Goal: Task Accomplishment & Management: Complete application form

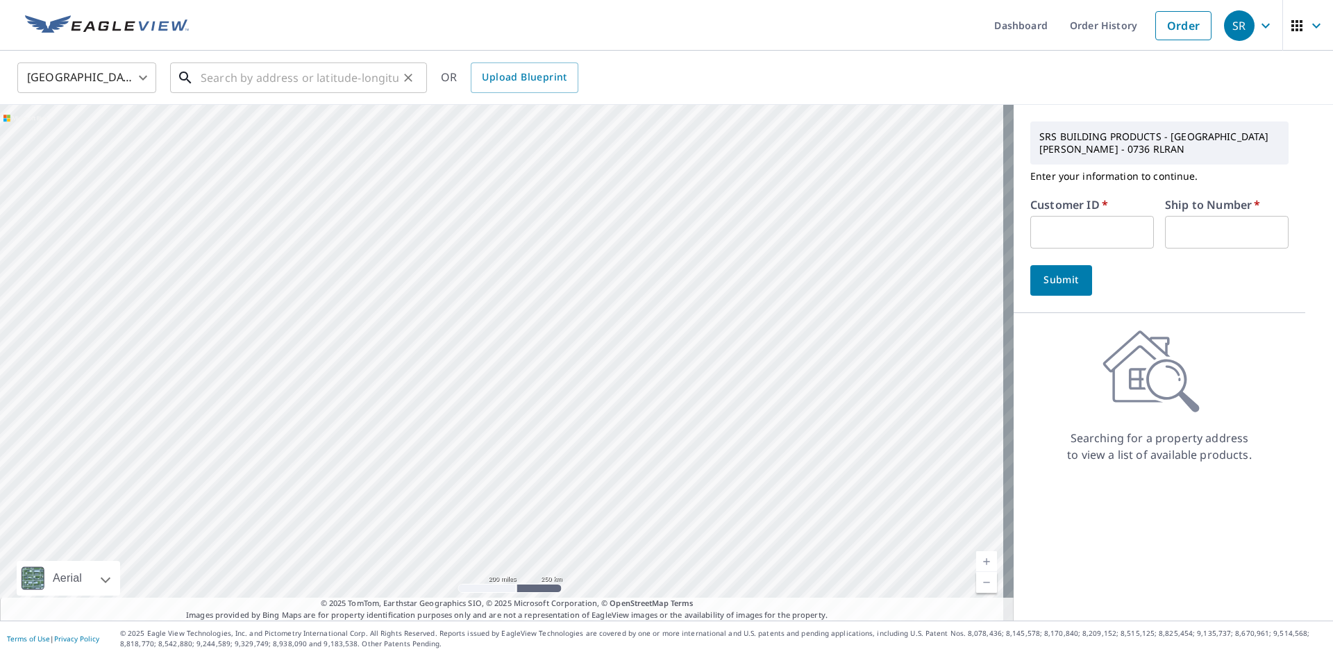
click at [246, 74] on input "text" at bounding box center [300, 77] width 198 height 39
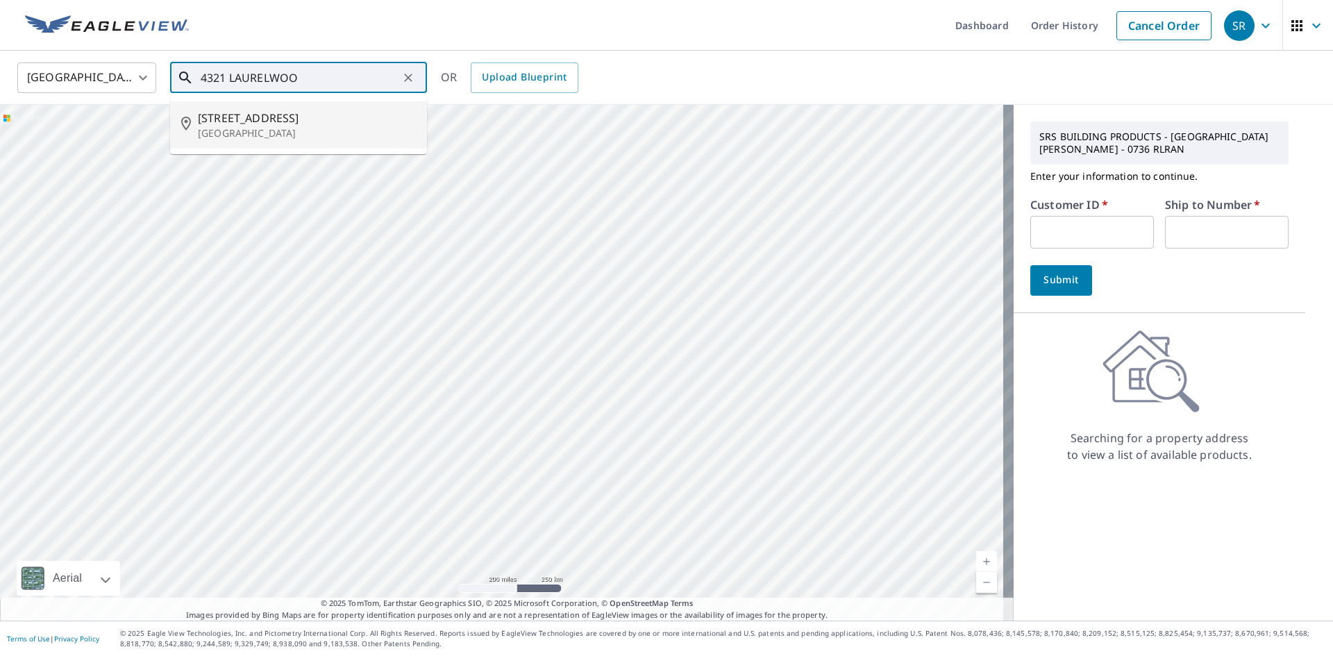
click at [263, 123] on span "[STREET_ADDRESS]" at bounding box center [307, 118] width 218 height 17
type input "[STREET_ADDRESS]"
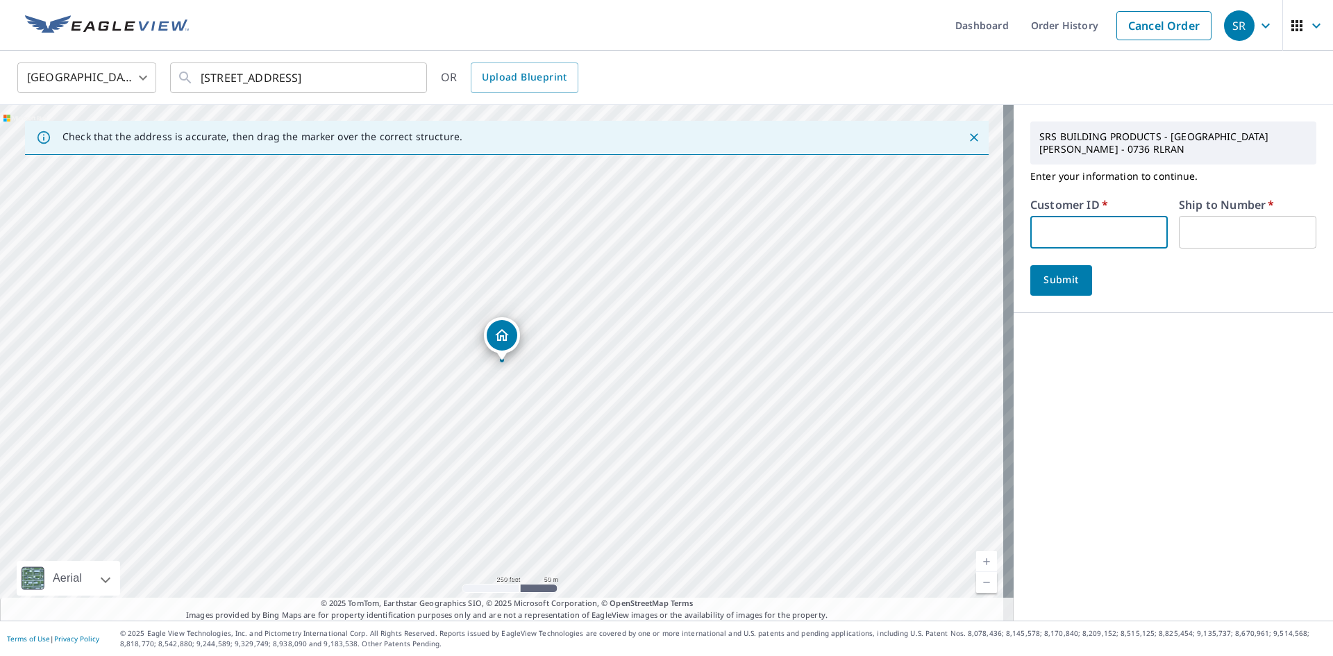
click at [1051, 226] on input "text" at bounding box center [1098, 232] width 137 height 33
type input "S051008"
click at [1203, 222] on input "text" at bounding box center [1247, 232] width 137 height 33
type input "1"
click at [218, 76] on input "[STREET_ADDRESS]" at bounding box center [300, 77] width 198 height 39
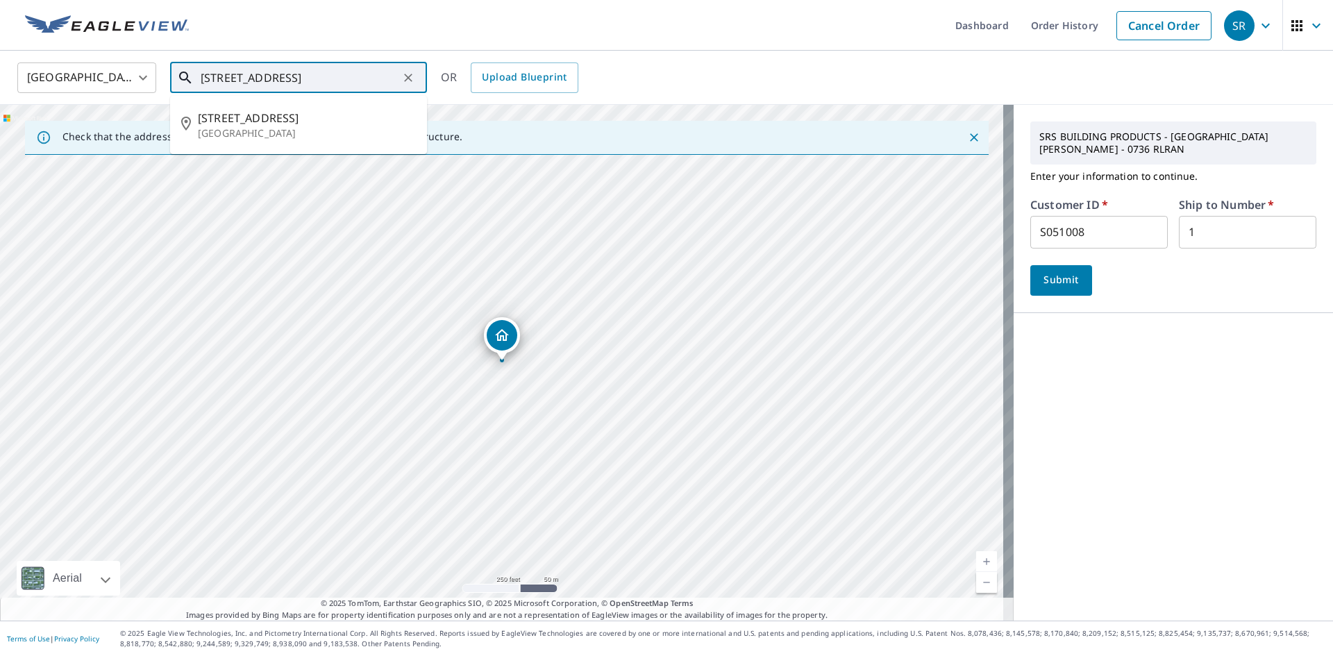
drag, startPoint x: 199, startPoint y: 80, endPoint x: 314, endPoint y: 75, distance: 114.6
click at [314, 75] on div "[STREET_ADDRESS] ​" at bounding box center [298, 77] width 257 height 31
click at [1041, 282] on span "Submit" at bounding box center [1061, 279] width 40 height 17
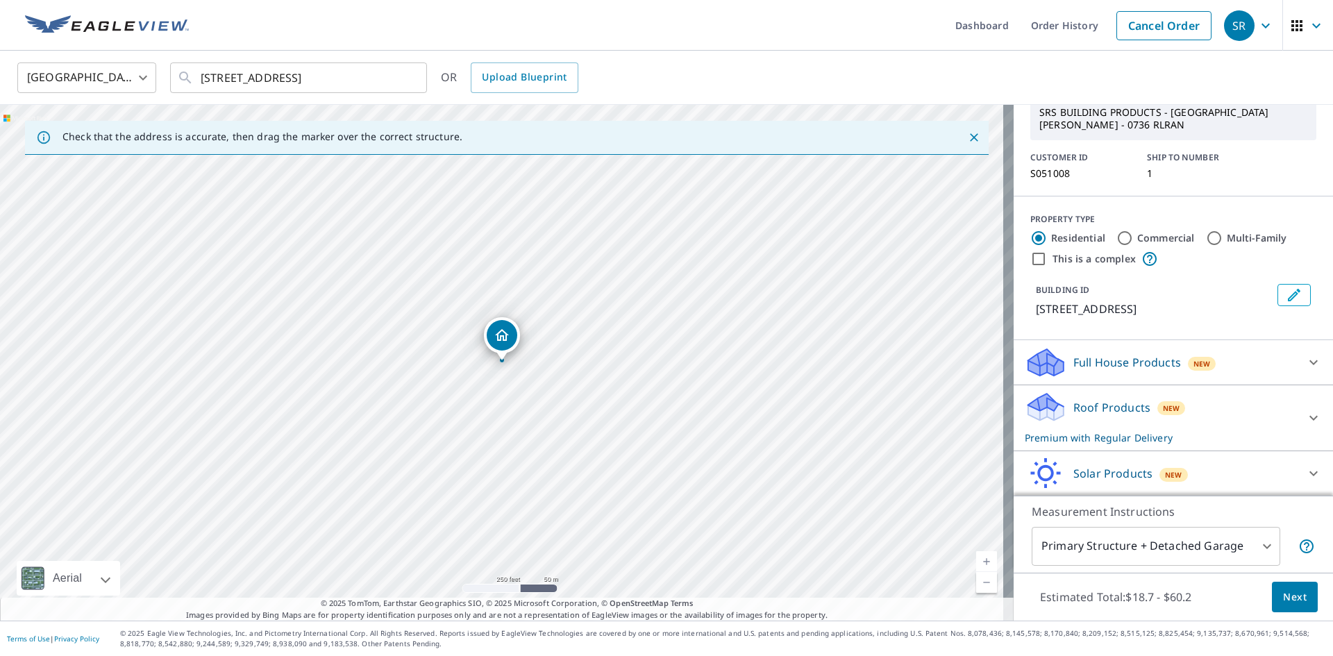
scroll to position [126, 0]
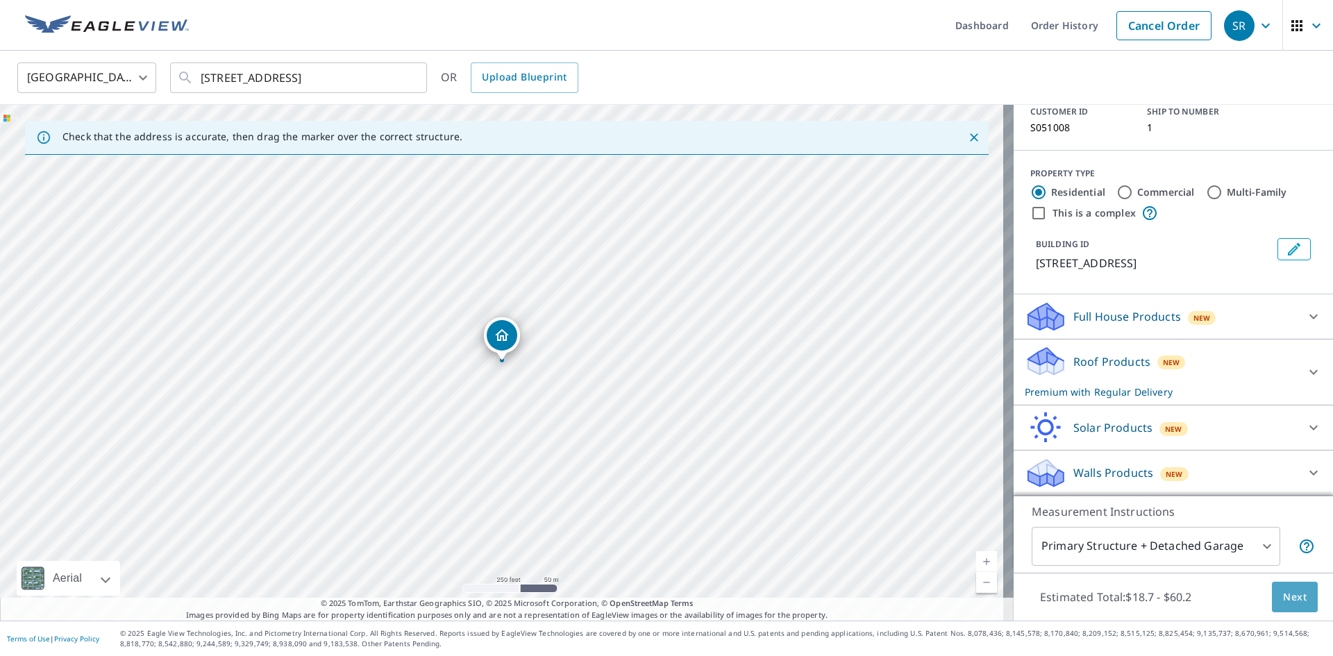
click at [1283, 603] on span "Next" at bounding box center [1295, 597] width 24 height 17
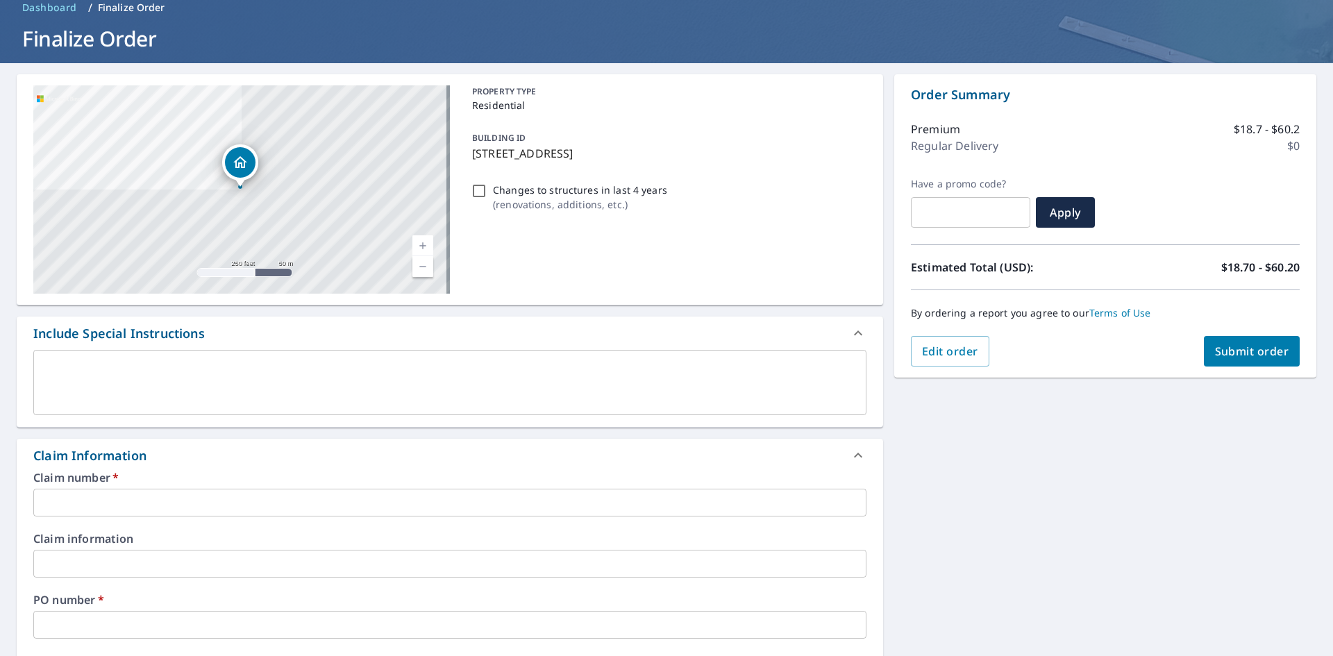
scroll to position [139, 0]
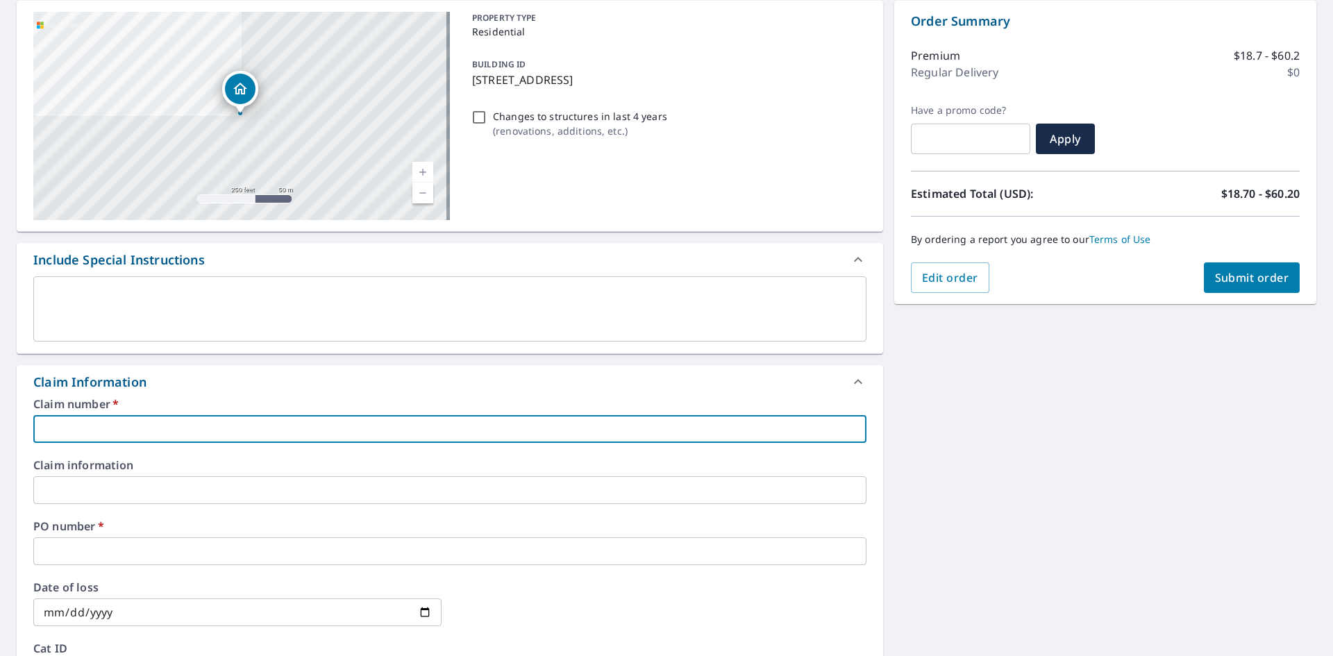
click at [127, 418] on input "text" at bounding box center [449, 429] width 833 height 28
type input "1"
checkbox input "true"
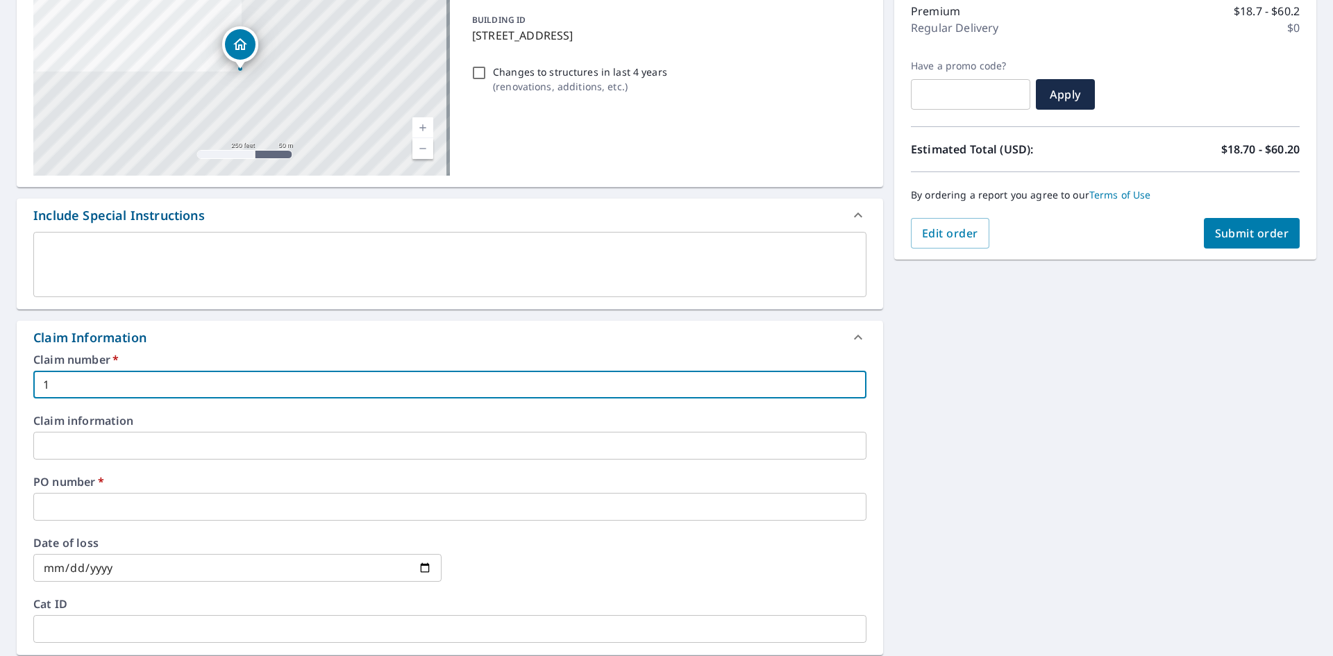
scroll to position [278, 0]
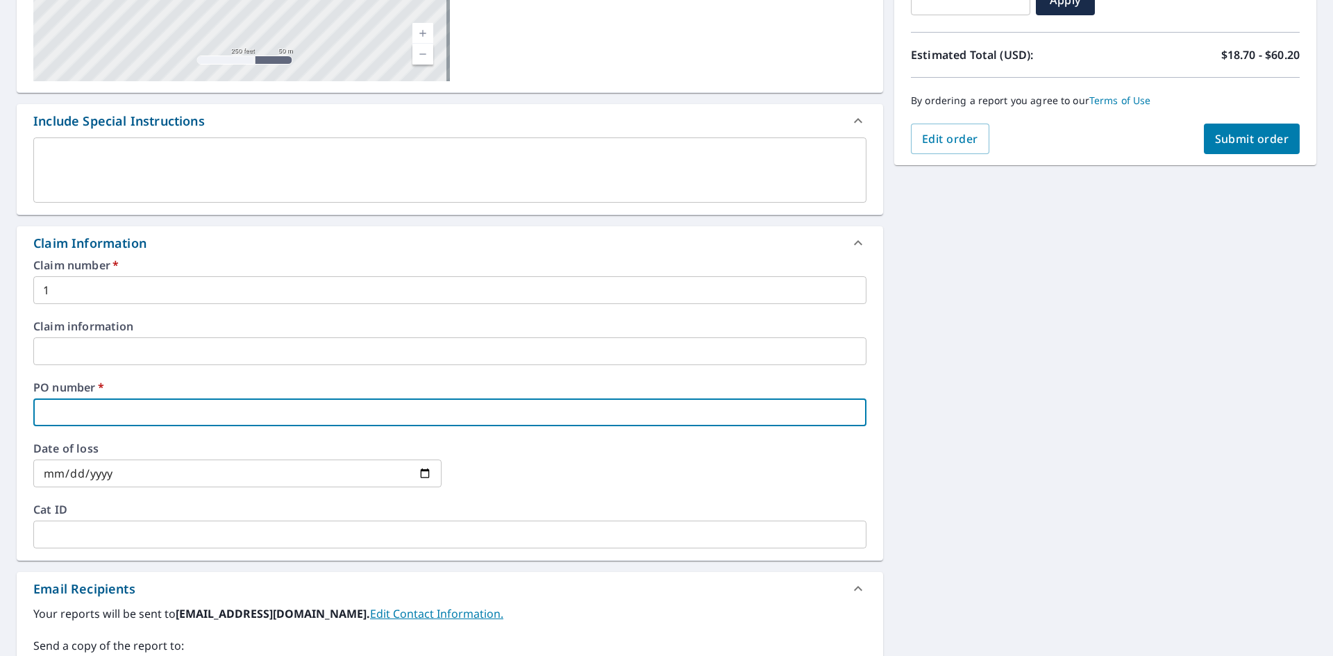
click at [108, 406] on input "text" at bounding box center [449, 412] width 833 height 28
paste input "[STREET_ADDRESS]"
type input "[STREET_ADDRESS]"
checkbox input "true"
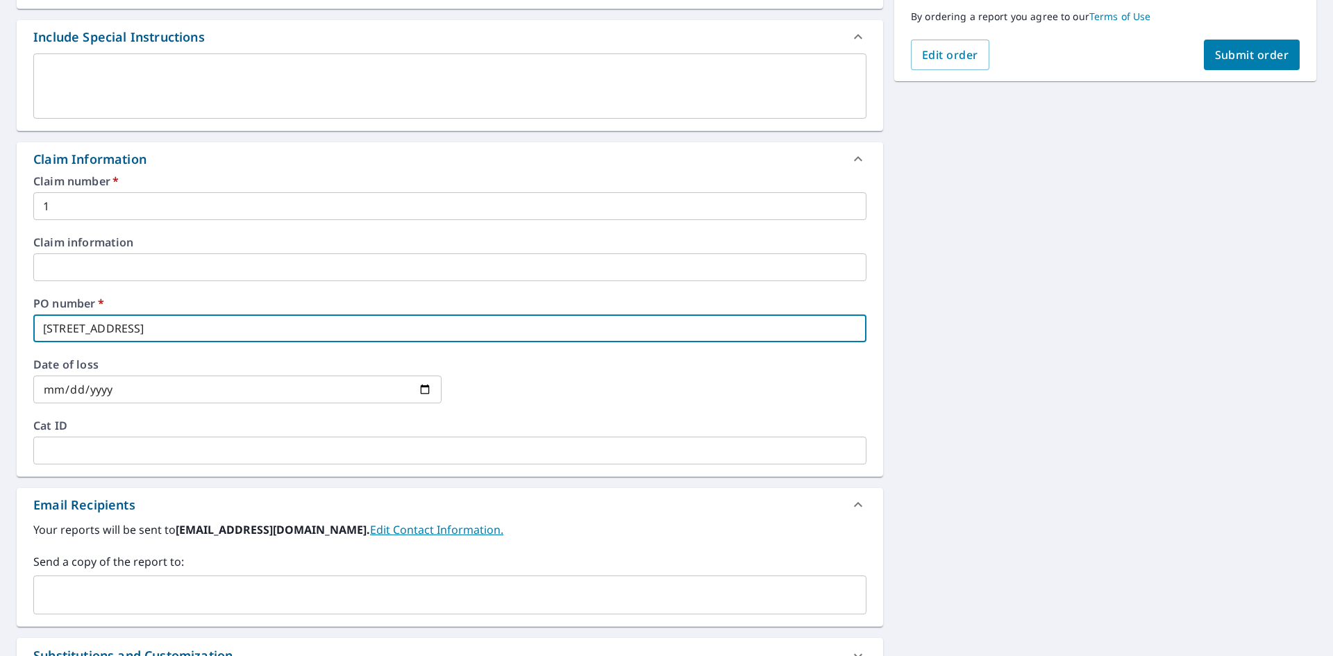
scroll to position [526, 0]
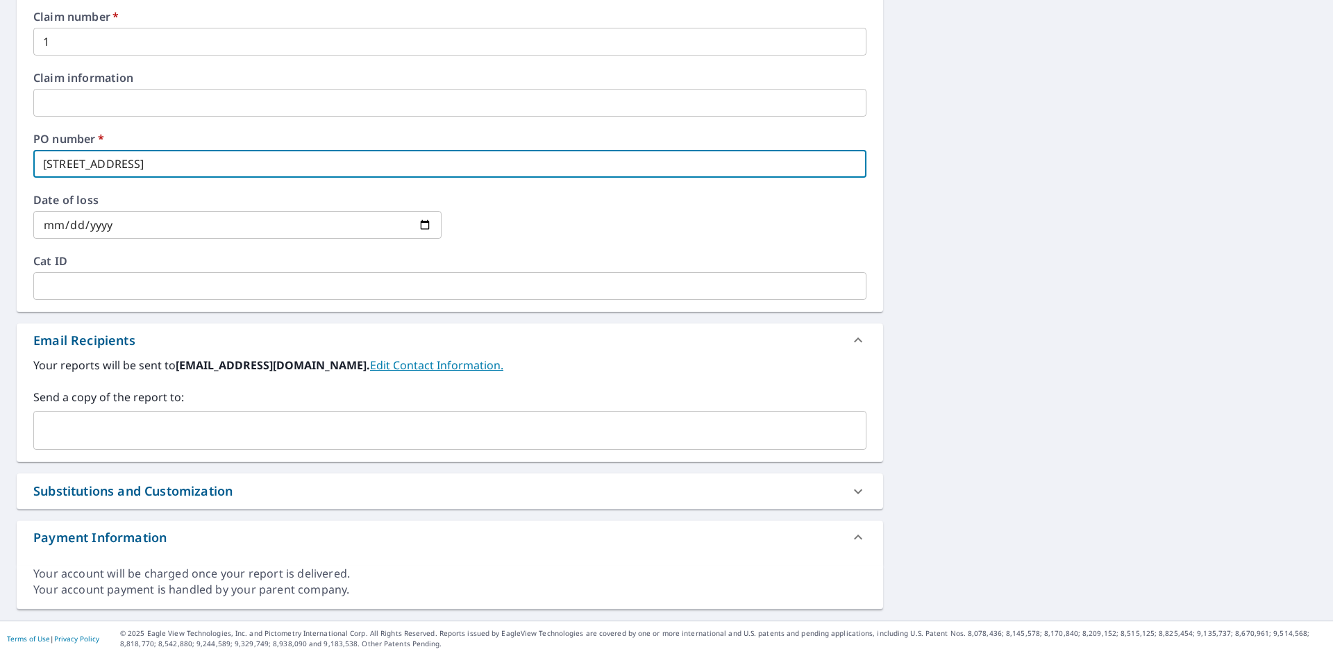
type input "[STREET_ADDRESS]"
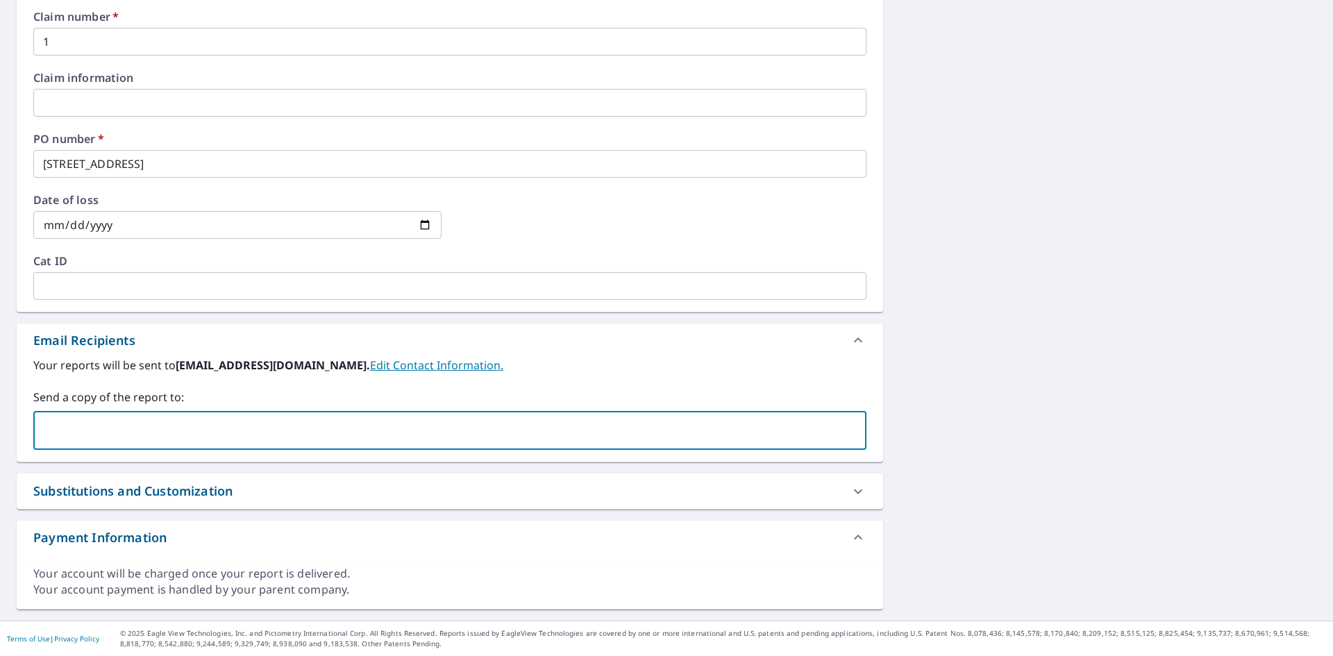
click at [140, 426] on input "text" at bounding box center [440, 430] width 800 height 26
type input "[EMAIL_ADDRESS][DOMAIN_NAME]"
checkbox input "true"
click at [422, 224] on input "date" at bounding box center [237, 225] width 408 height 28
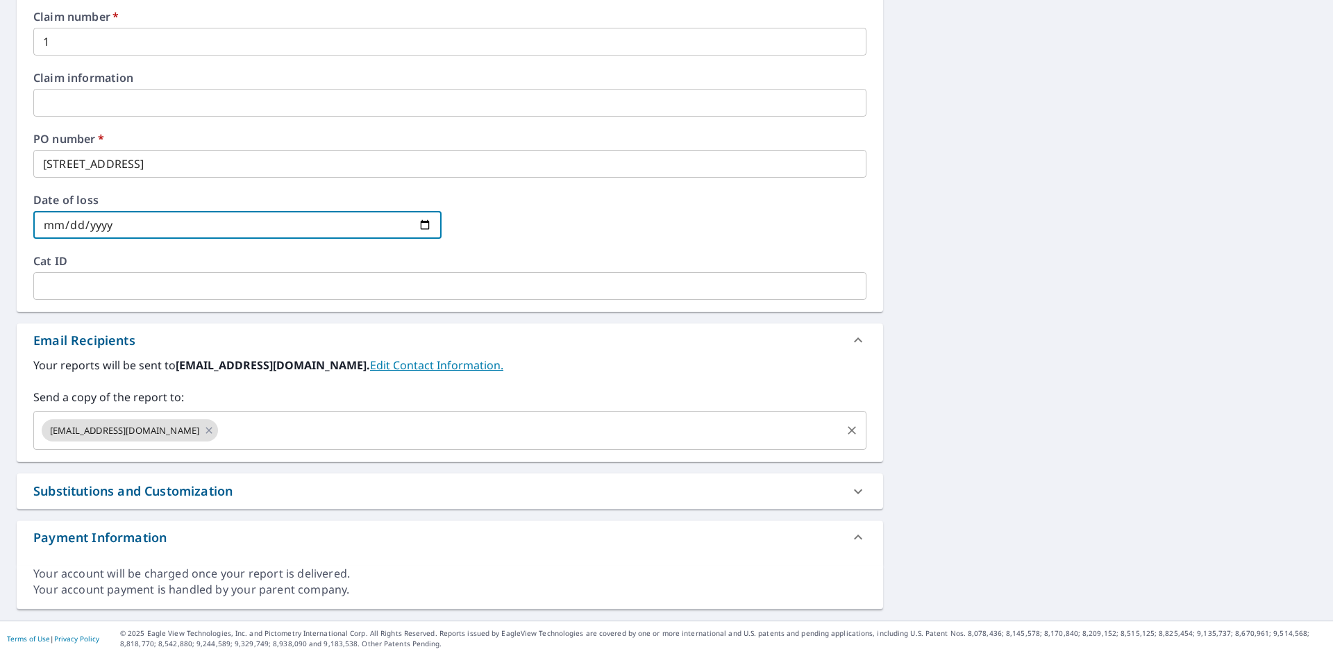
type input "[DATE]"
checkbox input "true"
type input "[DATE]"
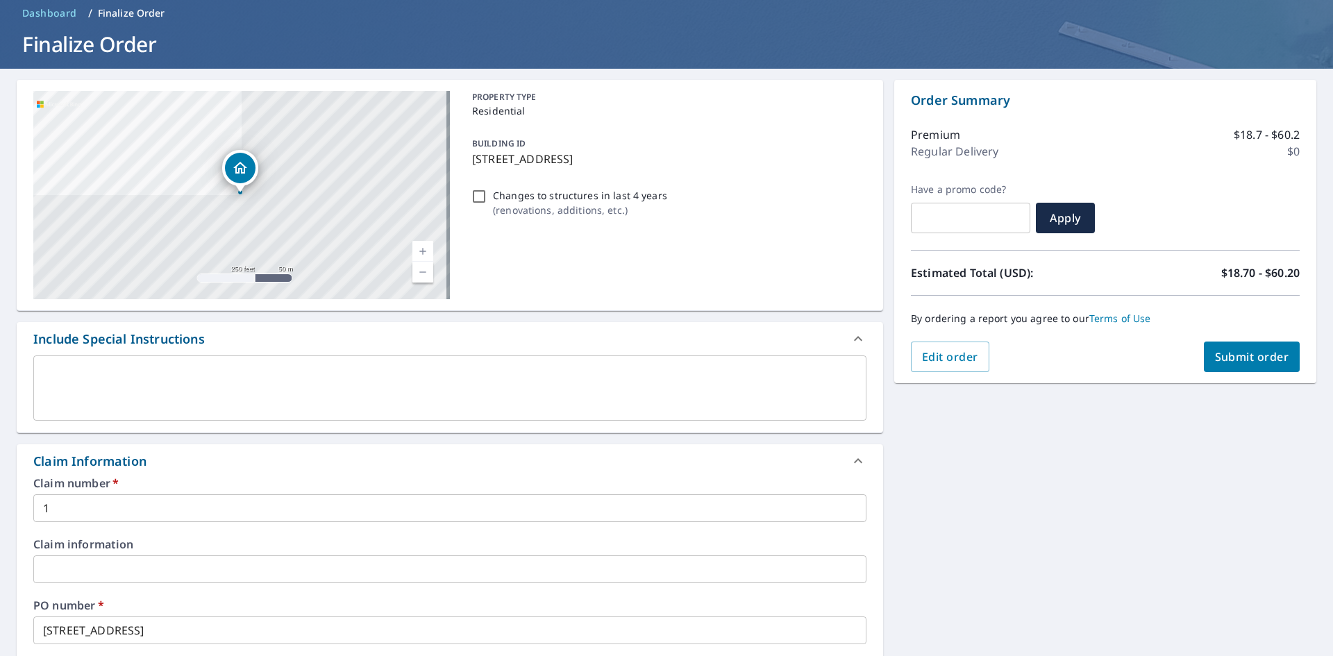
scroll to position [40, 0]
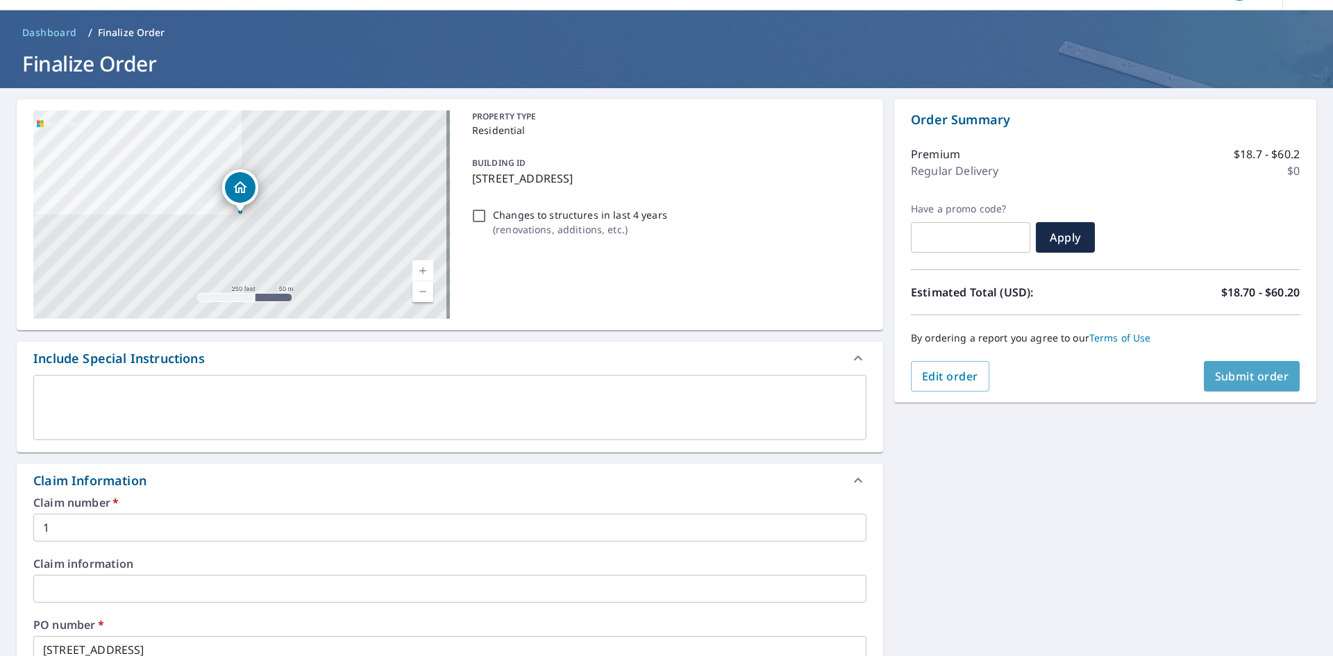
click at [1242, 378] on span "Submit order" at bounding box center [1252, 376] width 74 height 15
checkbox input "true"
